Goal: Information Seeking & Learning: Check status

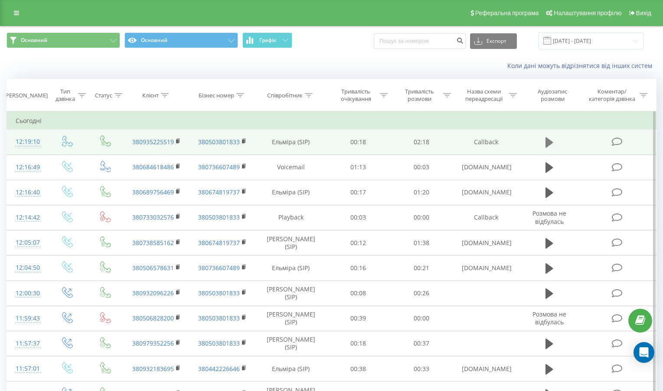
click at [548, 140] on icon at bounding box center [549, 142] width 8 height 10
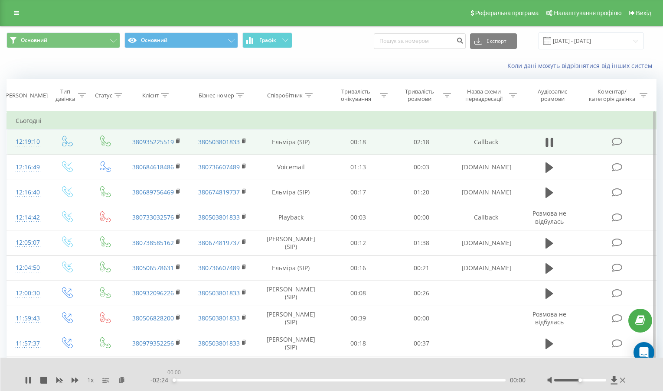
click at [174, 379] on div "00:00" at bounding box center [339, 380] width 333 height 3
click at [30, 383] on icon at bounding box center [30, 380] width 2 height 7
click at [173, 380] on div "00:01" at bounding box center [339, 380] width 333 height 3
click at [25, 380] on icon at bounding box center [28, 380] width 7 height 7
click at [600, 381] on div at bounding box center [580, 380] width 52 height 3
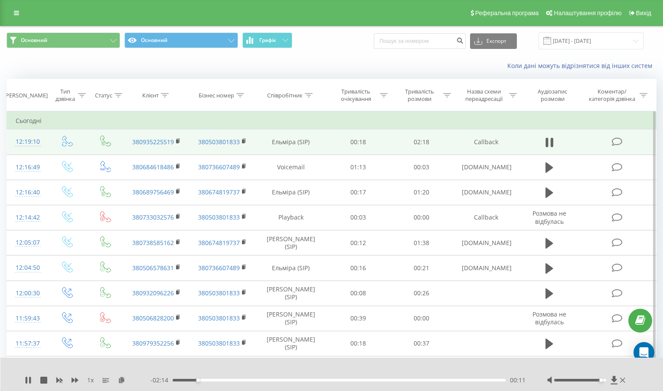
click at [174, 380] on div "00:11" at bounding box center [339, 380] width 333 height 3
click at [28, 383] on icon at bounding box center [28, 380] width 7 height 7
paste input "380503550063"
type input "380503550063"
click at [463, 42] on icon "submit" at bounding box center [459, 39] width 7 height 5
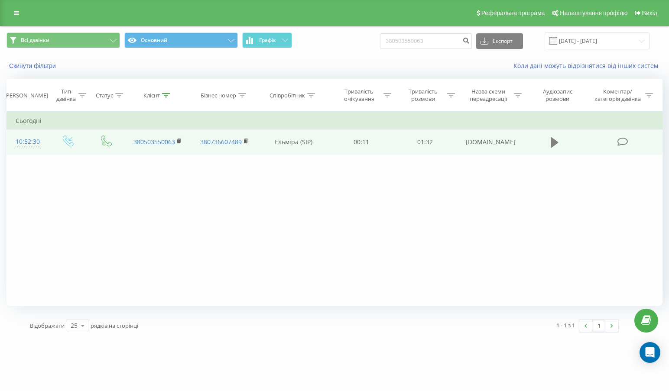
click at [559, 145] on button at bounding box center [554, 142] width 13 height 13
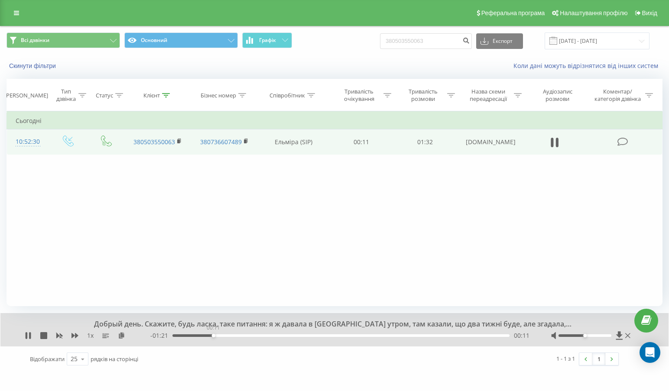
click at [213, 337] on div "00:11" at bounding box center [341, 336] width 337 height 3
click at [28, 339] on icon at bounding box center [28, 336] width 7 height 7
click at [177, 143] on icon at bounding box center [179, 141] width 5 height 6
